Goal: Task Accomplishment & Management: Manage account settings

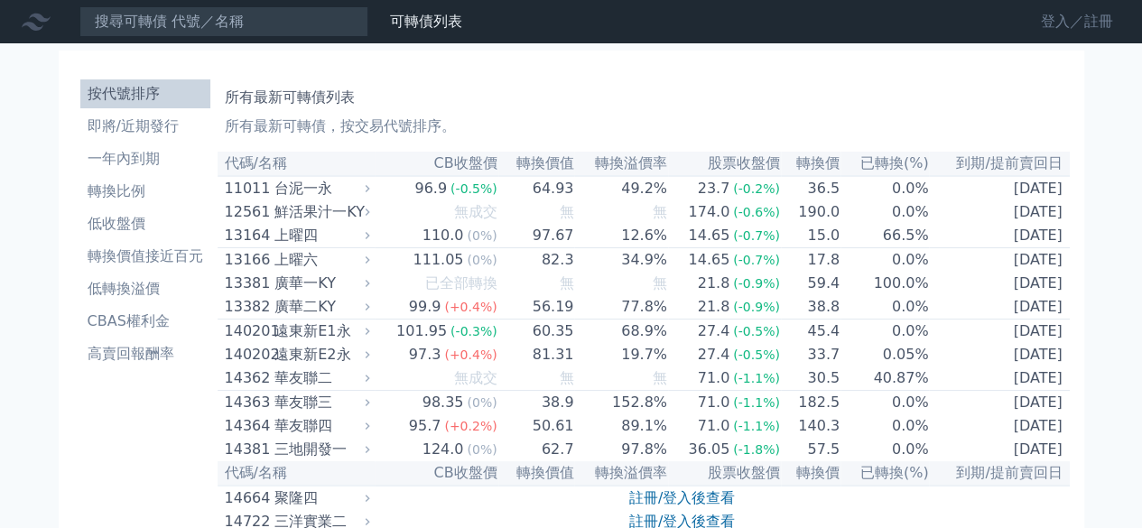
click at [1052, 22] on link "登入／註冊" at bounding box center [1076, 21] width 101 height 29
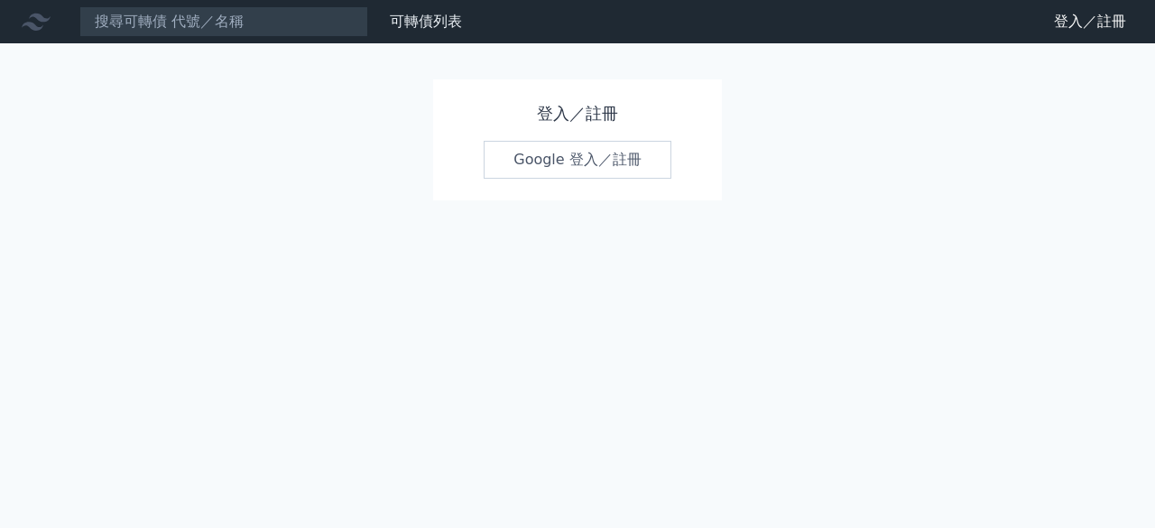
click at [547, 166] on link "Google 登入／註冊" at bounding box center [578, 160] width 188 height 38
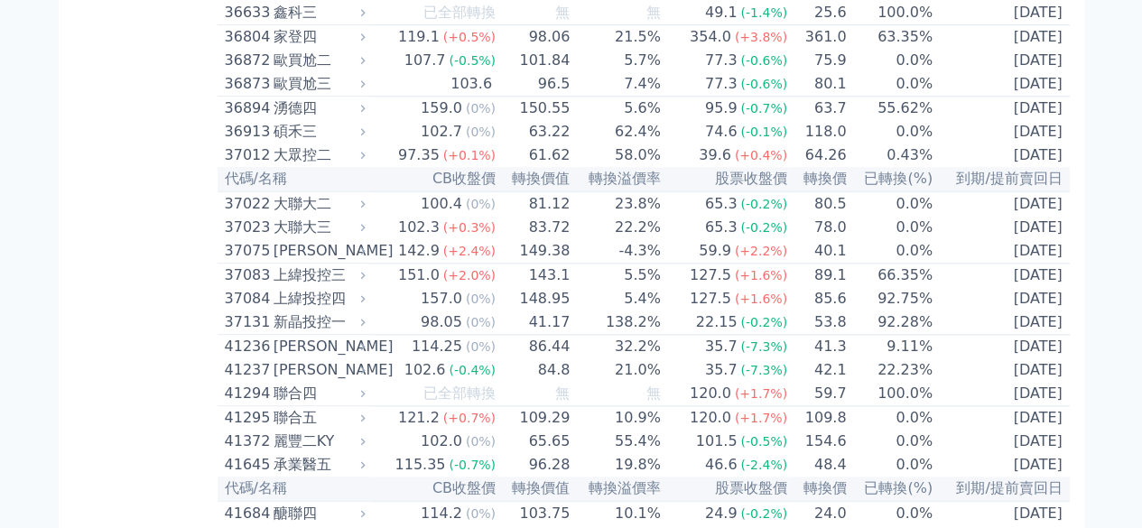
scroll to position [4769, 0]
